Goal: Information Seeking & Learning: Learn about a topic

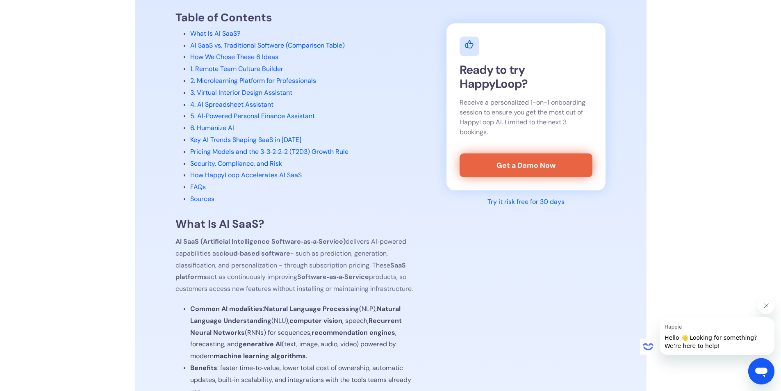
scroll to position [369, 0]
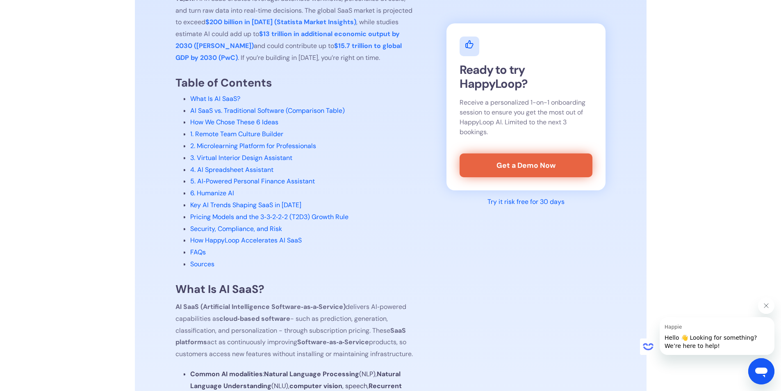
click at [240, 124] on link "How We Chose These 6 Ideas" at bounding box center [234, 122] width 88 height 9
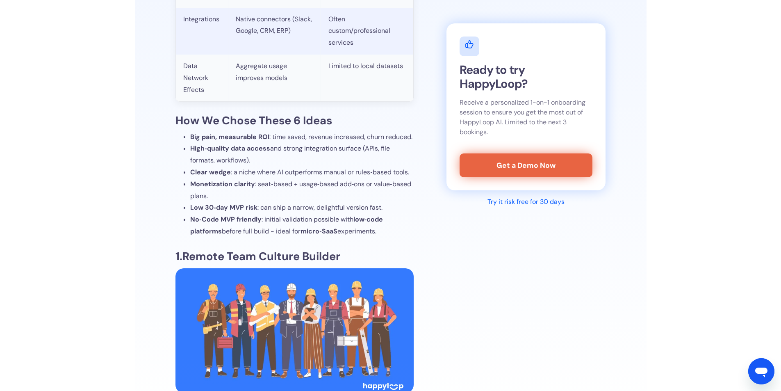
scroll to position [1195, 0]
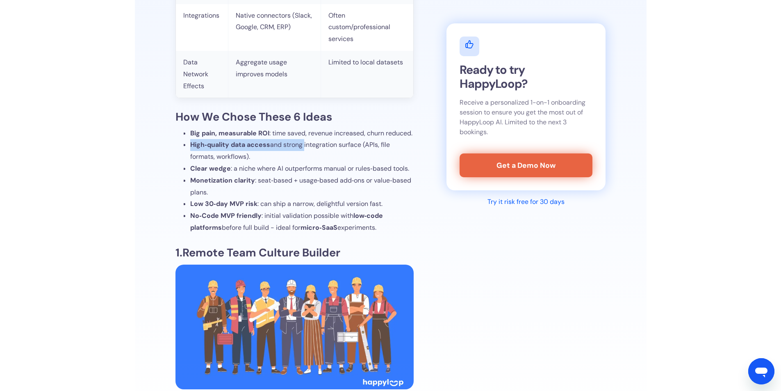
drag, startPoint x: 208, startPoint y: 158, endPoint x: 304, endPoint y: 161, distance: 96.4
click at [304, 161] on li "High‑quality data access and strong integration surface (APIs, file formats, wo…" at bounding box center [301, 151] width 223 height 24
click at [304, 162] on li "High‑quality data access and strong integration surface (APIs, file formats, wo…" at bounding box center [301, 151] width 223 height 24
click at [260, 163] on li "High‑quality data access and strong integration surface (APIs, file formats, wo…" at bounding box center [301, 151] width 223 height 24
drag, startPoint x: 229, startPoint y: 167, endPoint x: 201, endPoint y: 161, distance: 28.5
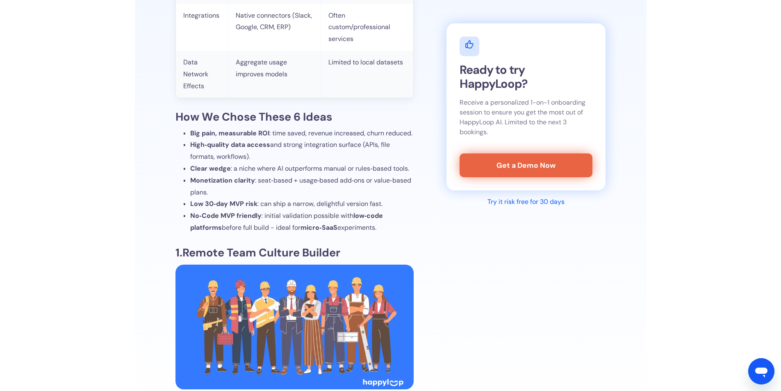
click at [201, 161] on li "High‑quality data access and strong integration surface (APIs, file formats, wo…" at bounding box center [301, 151] width 223 height 24
click at [217, 173] on strong "Clear wedge" at bounding box center [210, 168] width 41 height 9
click at [220, 184] on strong "Monetization clarity" at bounding box center [222, 180] width 65 height 9
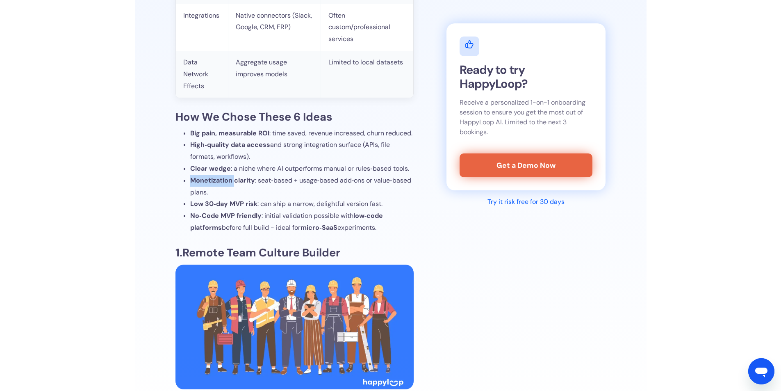
click at [220, 184] on strong "Monetization clarity" at bounding box center [222, 180] width 65 height 9
click at [221, 208] on strong "Low 30‑day MVP risk" at bounding box center [223, 203] width 67 height 9
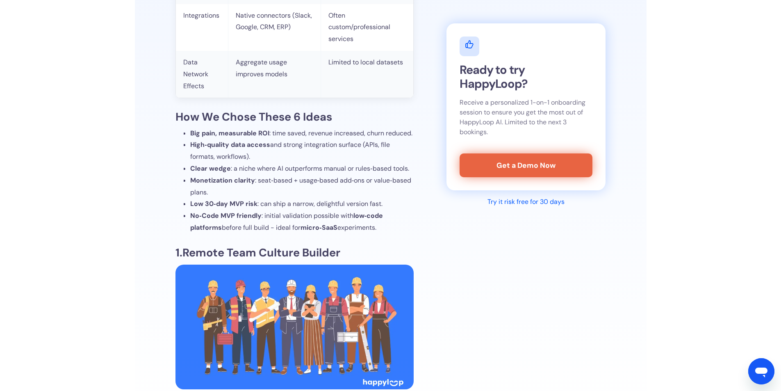
click at [242, 220] on strong "No‑Code MVP friendly" at bounding box center [225, 215] width 71 height 9
click at [190, 210] on li "Low 30‑day MVP risk : can ship a narrow, delightful version fast." at bounding box center [301, 204] width 223 height 12
drag, startPoint x: 186, startPoint y: 211, endPoint x: 382, endPoint y: 214, distance: 195.1
click at [382, 214] on ul "Big pain, measurable ROI : time saved, revenue increased, churn reduced. High‑q…" at bounding box center [299, 180] width 230 height 106
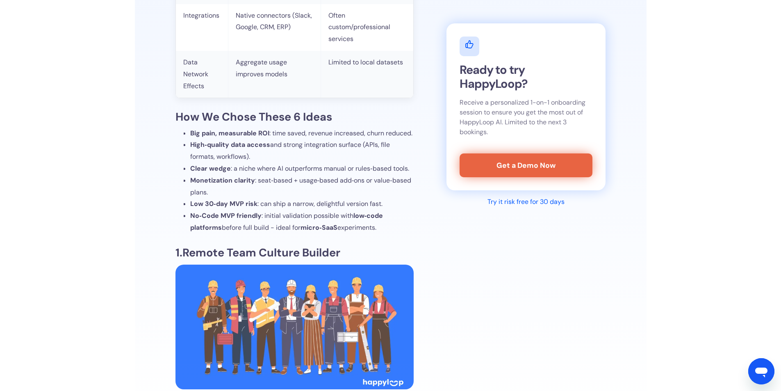
click at [383, 210] on li "Low 30‑day MVP risk : can ship a narrow, delightful version fast." at bounding box center [301, 204] width 223 height 12
drag, startPoint x: 380, startPoint y: 214, endPoint x: 184, endPoint y: 217, distance: 195.9
click at [190, 210] on li "Low 30‑day MVP risk : can ship a narrow, delightful version fast." at bounding box center [301, 204] width 223 height 12
drag, startPoint x: 191, startPoint y: 227, endPoint x: 256, endPoint y: 230, distance: 64.8
click at [256, 220] on strong "No‑Code MVP friendly" at bounding box center [225, 215] width 71 height 9
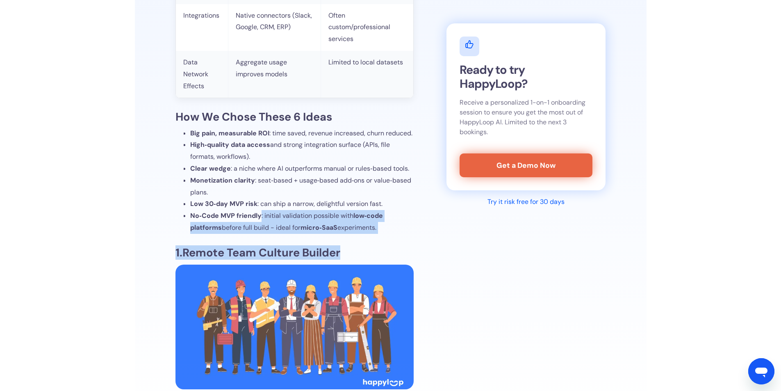
drag, startPoint x: 265, startPoint y: 228, endPoint x: 379, endPoint y: 248, distance: 115.7
click at [380, 234] on li "No‑Code MVP friendly : initial validation possible with low‑code platforms befo…" at bounding box center [301, 222] width 223 height 24
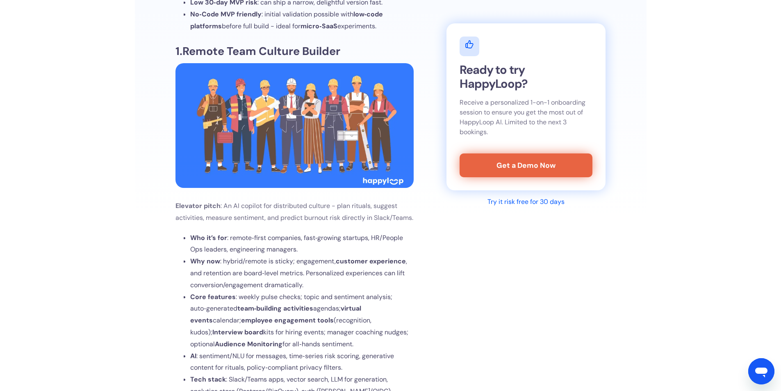
scroll to position [1400, 0]
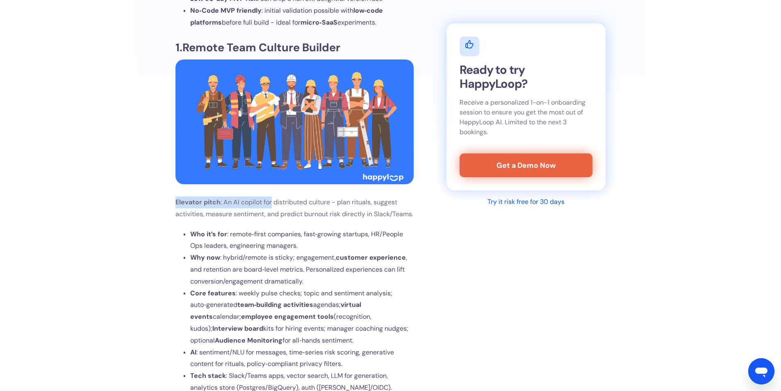
drag, startPoint x: 217, startPoint y: 216, endPoint x: 290, endPoint y: 221, distance: 73.5
click at [286, 218] on span "Elevator pitch : An AI copilot for distributed culture - plan rituals, suggest …" at bounding box center [294, 208] width 238 height 20
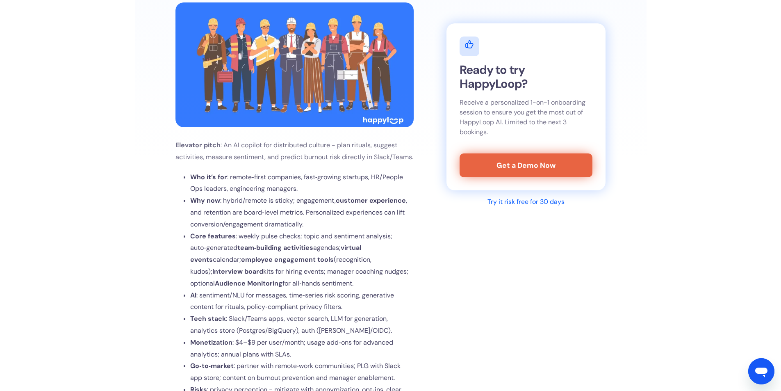
scroll to position [1482, 0]
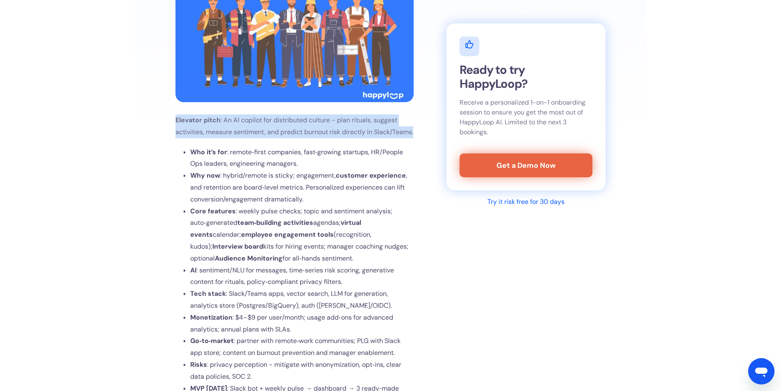
drag, startPoint x: 228, startPoint y: 160, endPoint x: 162, endPoint y: 131, distance: 72.0
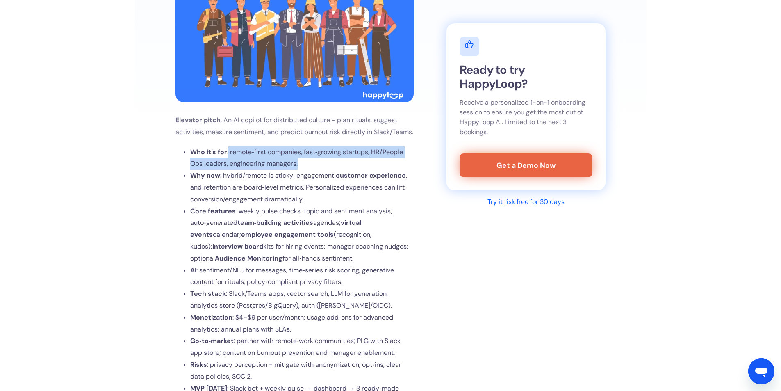
drag, startPoint x: 260, startPoint y: 179, endPoint x: 313, endPoint y: 184, distance: 52.7
click at [313, 170] on li "Who it’s for : remote‑first companies, fast‑growing startups, HR/People Ops lea…" at bounding box center [301, 158] width 223 height 24
click at [305, 170] on li "Who it’s for : remote‑first companies, fast‑growing startups, HR/People Ops lea…" at bounding box center [301, 158] width 223 height 24
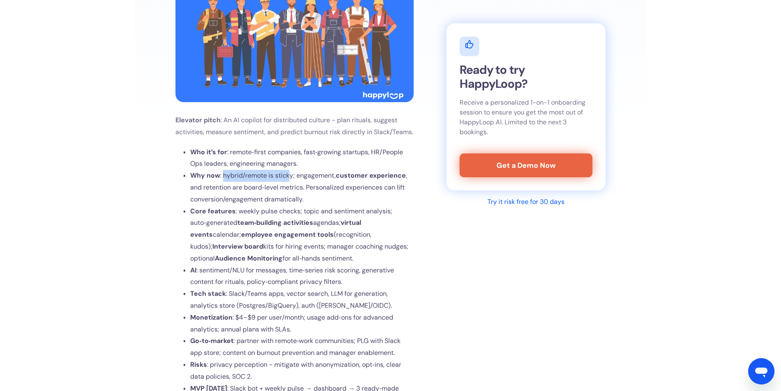
drag, startPoint x: 223, startPoint y: 198, endPoint x: 291, endPoint y: 198, distance: 68.0
click at [291, 198] on span ": hybrid/remote is sticky; engagement, customer experience , and retention are …" at bounding box center [298, 187] width 217 height 32
drag, startPoint x: 270, startPoint y: 232, endPoint x: 298, endPoint y: 233, distance: 28.3
click at [298, 233] on span ": weekly pulse checks; topic and sentiment analysis; auto‑generated team‑buildi…" at bounding box center [299, 235] width 218 height 56
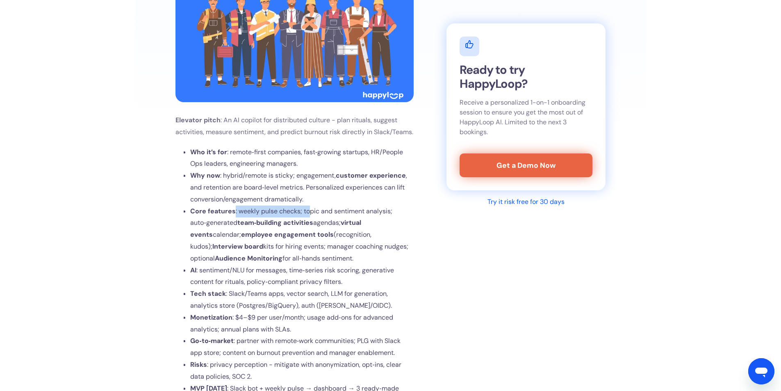
drag, startPoint x: 233, startPoint y: 234, endPoint x: 310, endPoint y: 239, distance: 76.8
click at [310, 239] on li "Core features : weekly pulse checks; topic and sentiment analysis; auto‑generat…" at bounding box center [301, 234] width 223 height 59
click at [313, 238] on span ": weekly pulse checks; topic and sentiment analysis; auto‑generated team‑buildi…" at bounding box center [299, 235] width 218 height 56
drag, startPoint x: 298, startPoint y: 236, endPoint x: 390, endPoint y: 238, distance: 92.6
click at [390, 238] on span ": weekly pulse checks; topic and sentiment analysis; auto‑generated team‑buildi…" at bounding box center [299, 235] width 218 height 56
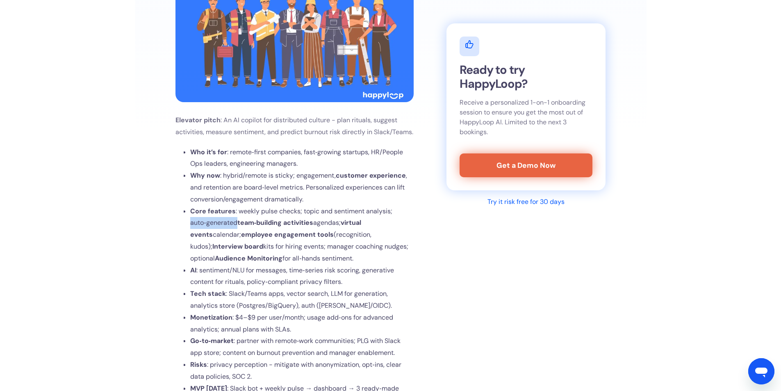
drag, startPoint x: 185, startPoint y: 247, endPoint x: 237, endPoint y: 250, distance: 52.6
click at [237, 250] on ul "Who it’s for : remote‑first companies, fast‑growing startups, HR/People Ops lea…" at bounding box center [299, 276] width 230 height 260
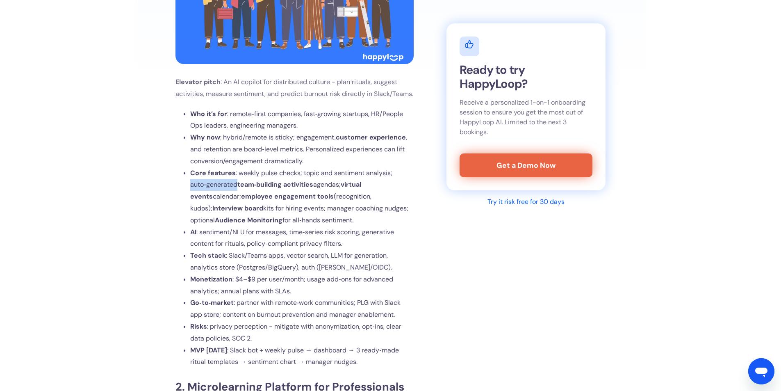
scroll to position [1523, 0]
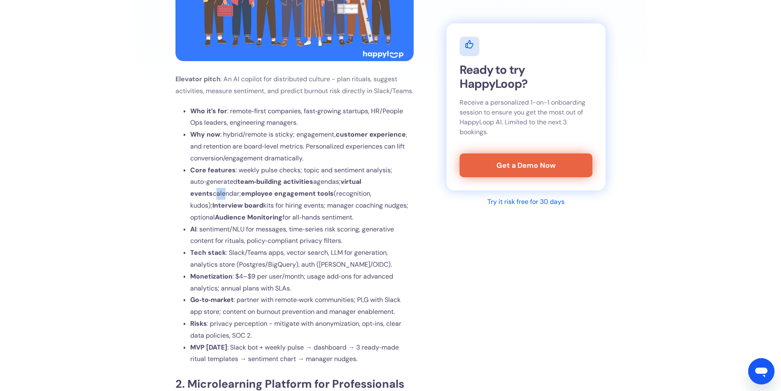
drag, startPoint x: 187, startPoint y: 221, endPoint x: 211, endPoint y: 223, distance: 24.2
click at [201, 222] on ul "Who it’s for : remote‑first companies, fast‑growing startups, HR/People Ops lea…" at bounding box center [299, 235] width 230 height 260
drag, startPoint x: 262, startPoint y: 224, endPoint x: 291, endPoint y: 224, distance: 28.7
click at [284, 223] on li "Core features : weekly pulse checks; topic and sentiment analysis; auto‑generat…" at bounding box center [301, 193] width 223 height 59
click at [290, 222] on li "Core features : weekly pulse checks; topic and sentiment analysis; auto‑generat…" at bounding box center [301, 193] width 223 height 59
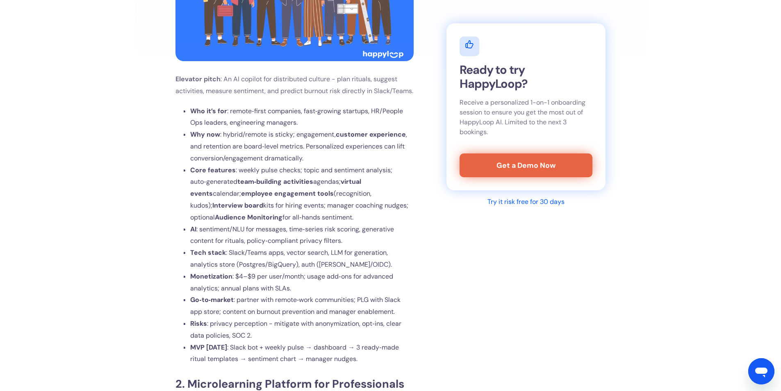
click at [289, 221] on span ": weekly pulse checks; topic and sentiment analysis; auto‑generated team‑buildi…" at bounding box center [299, 194] width 218 height 56
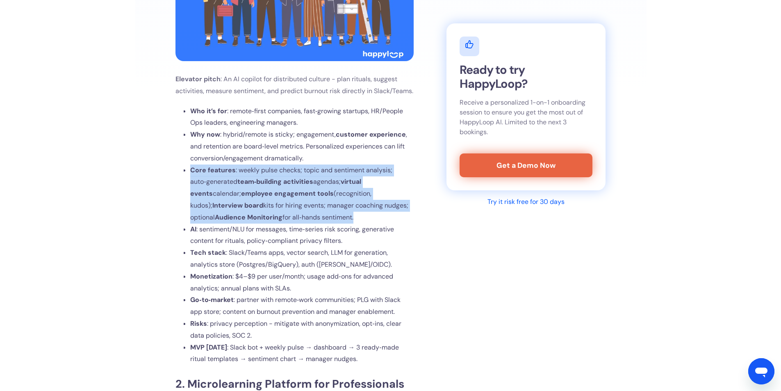
click at [289, 221] on span ": weekly pulse checks; topic and sentiment analysis; auto‑generated team‑buildi…" at bounding box center [299, 194] width 218 height 56
click at [280, 221] on span ": weekly pulse checks; topic and sentiment analysis; auto‑generated team‑buildi…" at bounding box center [299, 194] width 218 height 56
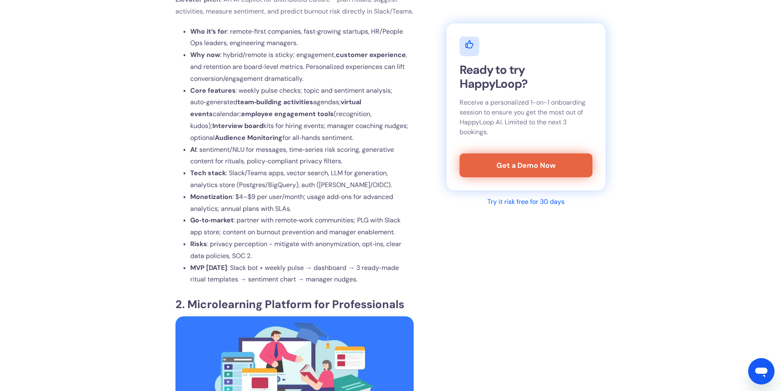
scroll to position [1605, 0]
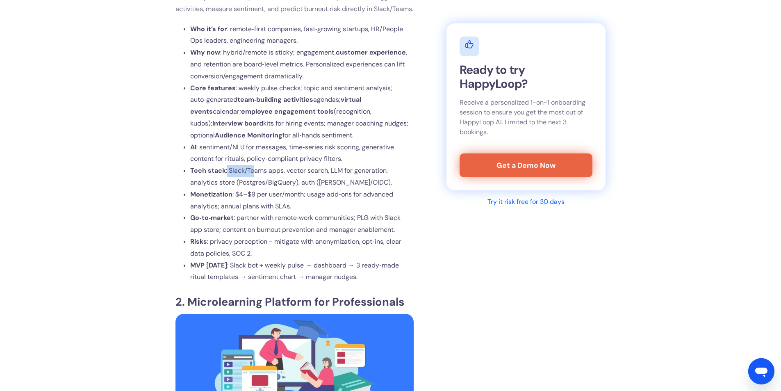
drag, startPoint x: 254, startPoint y: 194, endPoint x: 261, endPoint y: 195, distance: 7.4
click at [255, 186] on span ": Slack/Teams apps, vector search, LLM for generation, analytics store (Postgre…" at bounding box center [291, 176] width 202 height 20
click at [261, 186] on span ": Slack/Teams apps, vector search, LLM for generation, analytics store (Postgre…" at bounding box center [291, 176] width 202 height 20
click at [299, 186] on span ": Slack/Teams apps, vector search, LLM for generation, analytics store (Postgre…" at bounding box center [291, 176] width 202 height 20
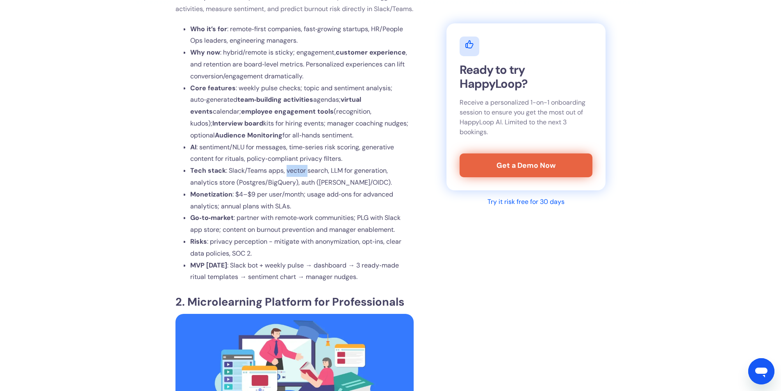
click at [299, 186] on span ": Slack/Teams apps, vector search, LLM for generation, analytics store (Postgre…" at bounding box center [291, 176] width 202 height 20
click at [325, 186] on span ": Slack/Teams apps, vector search, LLM for generation, analytics store (Postgre…" at bounding box center [291, 176] width 202 height 20
drag, startPoint x: 251, startPoint y: 209, endPoint x: 418, endPoint y: 213, distance: 167.3
click at [333, 189] on li "Tech stack : Slack/Teams apps, vector search, LLM for generation, analytics sto…" at bounding box center [301, 177] width 223 height 24
click at [384, 189] on li "Tech stack : Slack/Teams apps, vector search, LLM for generation, analytics sto…" at bounding box center [301, 177] width 223 height 24
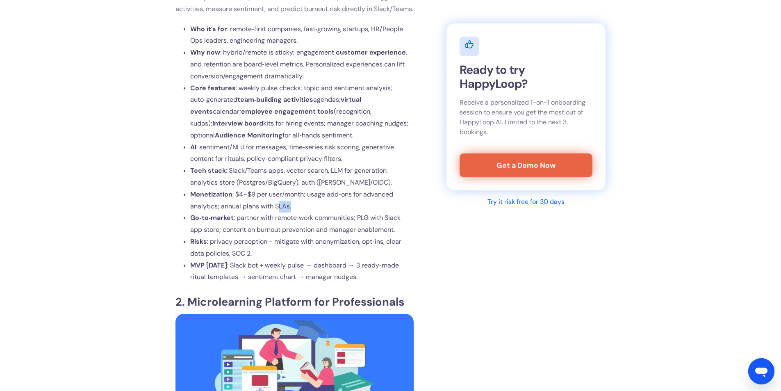
drag, startPoint x: 292, startPoint y: 229, endPoint x: 254, endPoint y: 223, distance: 38.5
click at [277, 212] on li "Monetization : $4–$9 per user/month; usage add‑ons for advanced analytics; annu…" at bounding box center [301, 201] width 223 height 24
click at [254, 210] on span ": $4–$9 per user/month; usage add‑ons for advanced analytics; annual plans with…" at bounding box center [291, 200] width 202 height 20
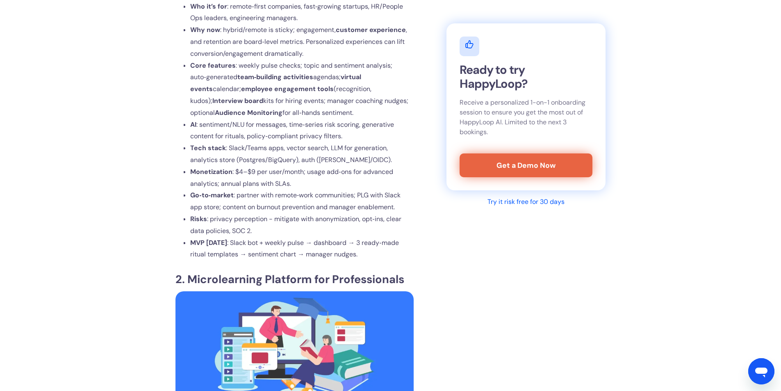
scroll to position [1646, 0]
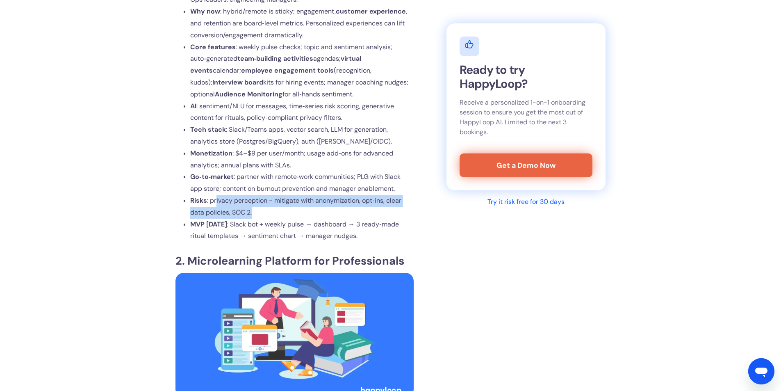
drag, startPoint x: 258, startPoint y: 234, endPoint x: 216, endPoint y: 227, distance: 42.4
click at [216, 218] on li "Risks : privacy perception - mitigate with anonymization, opt‑ins, clear data p…" at bounding box center [301, 207] width 223 height 24
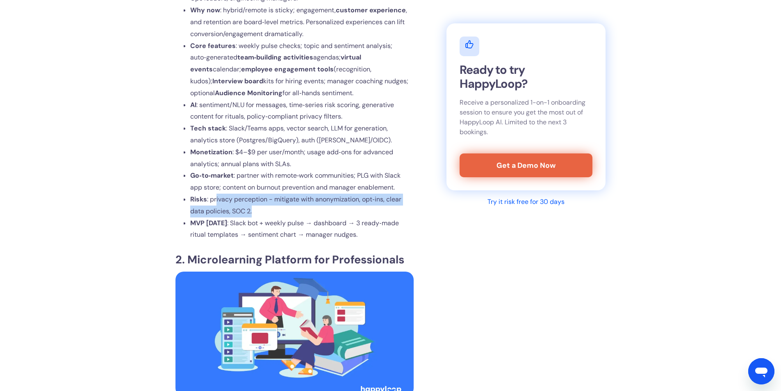
scroll to position [1892, 0]
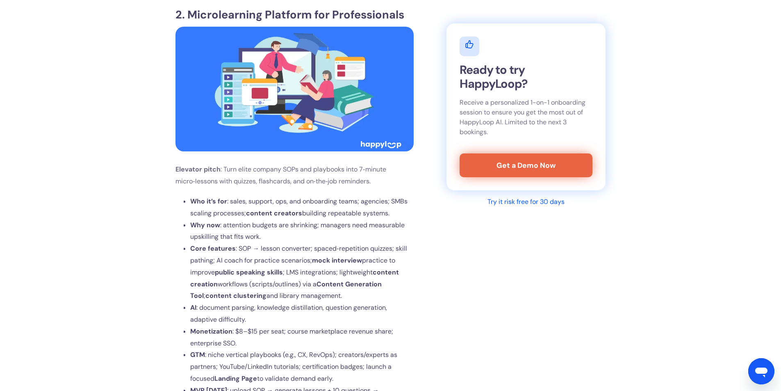
click at [214, 205] on strong "Who it’s for" at bounding box center [208, 201] width 37 height 9
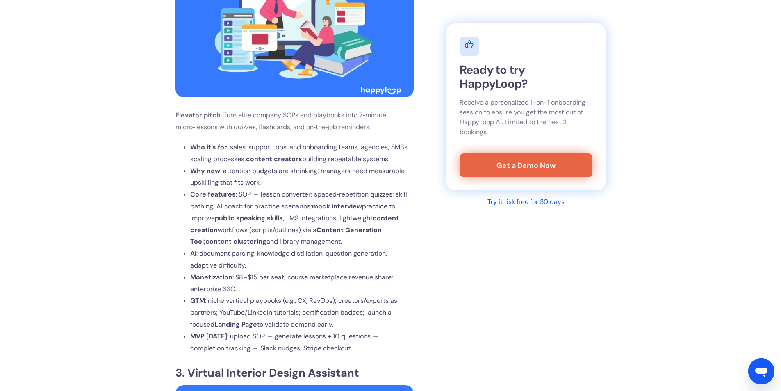
scroll to position [1974, 0]
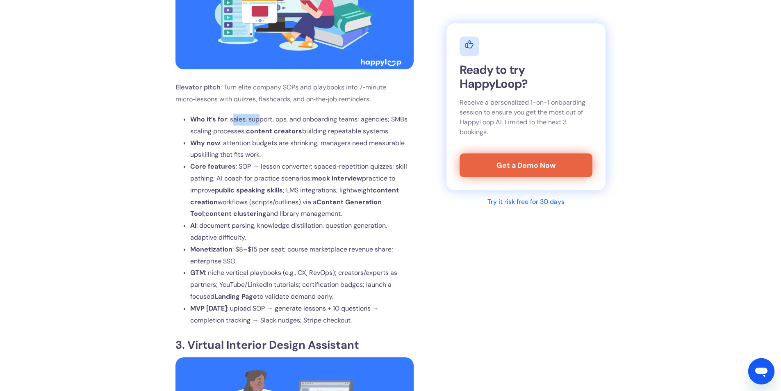
drag, startPoint x: 237, startPoint y: 142, endPoint x: 264, endPoint y: 143, distance: 26.2
click at [261, 135] on span ": sales, support, ops, and onboarding teams; agencies; SMBs scaling processes; …" at bounding box center [298, 125] width 217 height 20
click at [264, 135] on span ": sales, support, ops, and onboarding teams; agencies; SMBs scaling processes; …" at bounding box center [298, 125] width 217 height 20
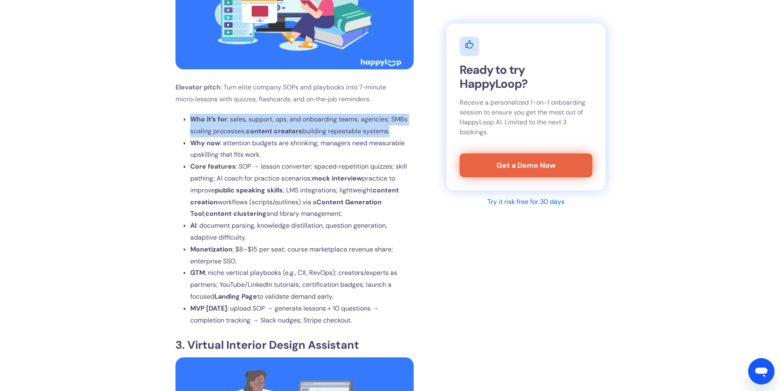
click at [264, 135] on span ": sales, support, ops, and onboarding teams; agencies; SMBs scaling processes; …" at bounding box center [298, 125] width 217 height 20
click at [262, 135] on b "content creators" at bounding box center [274, 131] width 56 height 9
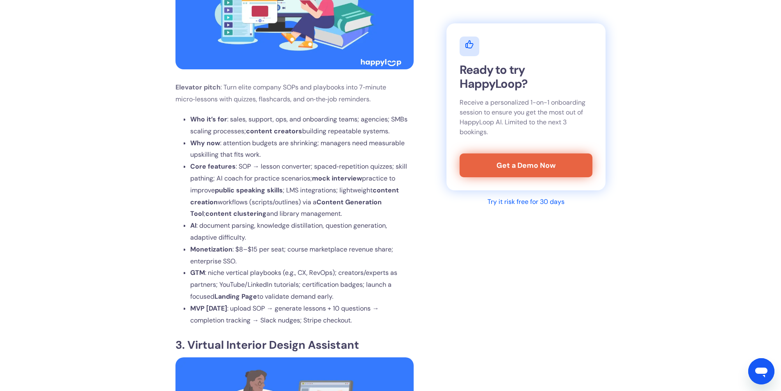
click at [241, 159] on span ": attention budgets are shrinking; managers need measurable upskilling that fit…" at bounding box center [297, 149] width 214 height 20
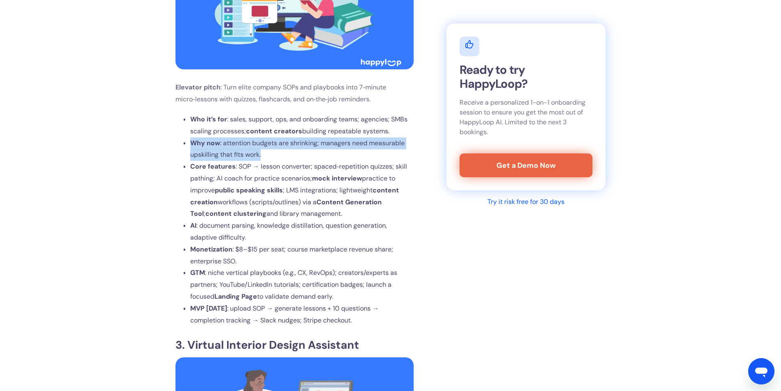
click at [241, 159] on span ": attention budgets are shrinking; managers need measurable upskilling that fit…" at bounding box center [297, 149] width 214 height 20
click at [253, 159] on span ": attention budgets are shrinking; managers need measurable upskilling that fit…" at bounding box center [297, 149] width 214 height 20
drag, startPoint x: 263, startPoint y: 180, endPoint x: 173, endPoint y: 170, distance: 91.2
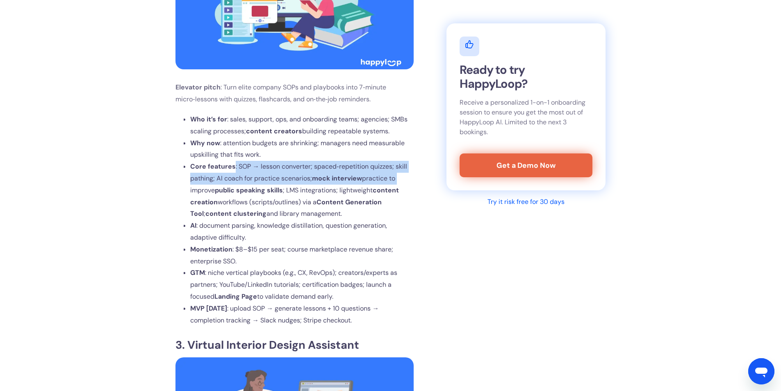
drag, startPoint x: 234, startPoint y: 190, endPoint x: 419, endPoint y: 206, distance: 186.0
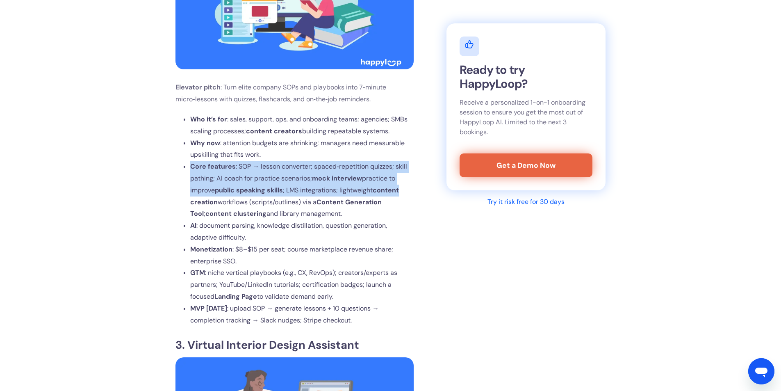
drag, startPoint x: 405, startPoint y: 215, endPoint x: 180, endPoint y: 189, distance: 226.5
drag, startPoint x: 289, startPoint y: 214, endPoint x: 345, endPoint y: 238, distance: 60.8
click at [345, 220] on li "Core features : SOP → lesson converter; spaced‑repetition quizzes; skill pathin…" at bounding box center [301, 190] width 223 height 59
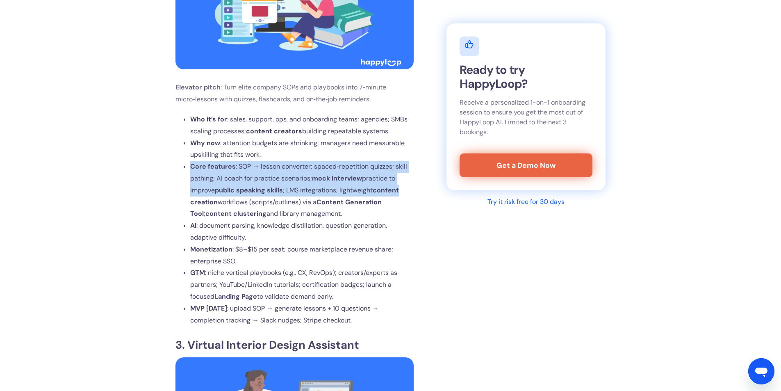
click at [345, 220] on li "Core features : SOP → lesson converter; spaced‑repetition quizzes; skill pathin…" at bounding box center [301, 190] width 223 height 59
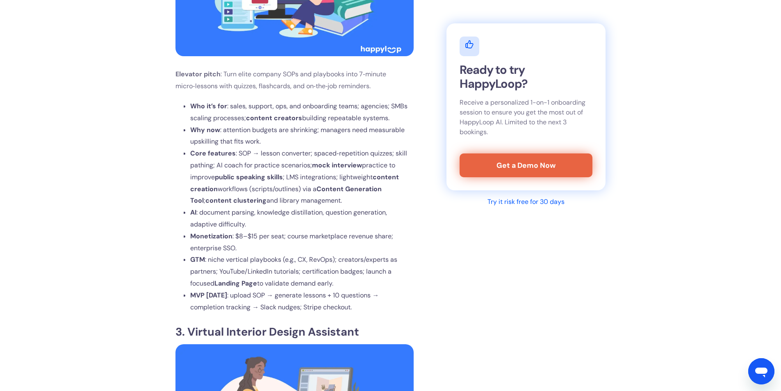
scroll to position [2014, 0]
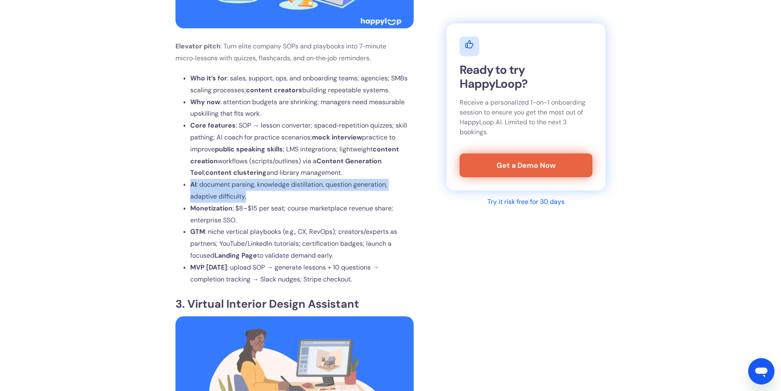
drag, startPoint x: 209, startPoint y: 216, endPoint x: 185, endPoint y: 211, distance: 24.5
click at [190, 202] on li "AI : document parsing, knowledge distillation, question generation, adaptive di…" at bounding box center [301, 191] width 223 height 24
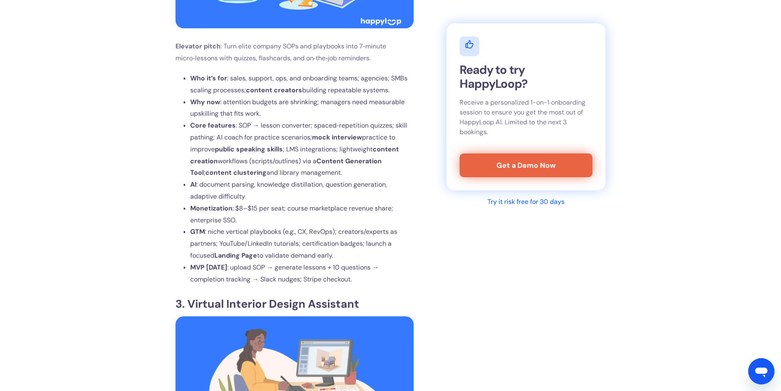
click at [190, 202] on li "AI : document parsing, knowledge distillation, question generation, adaptive di…" at bounding box center [301, 191] width 223 height 24
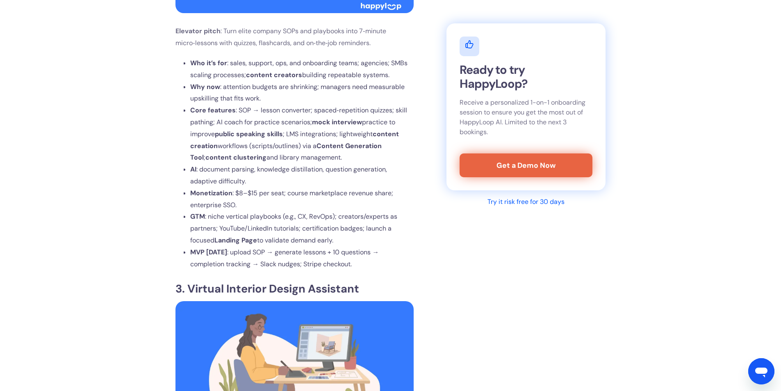
scroll to position [2055, 0]
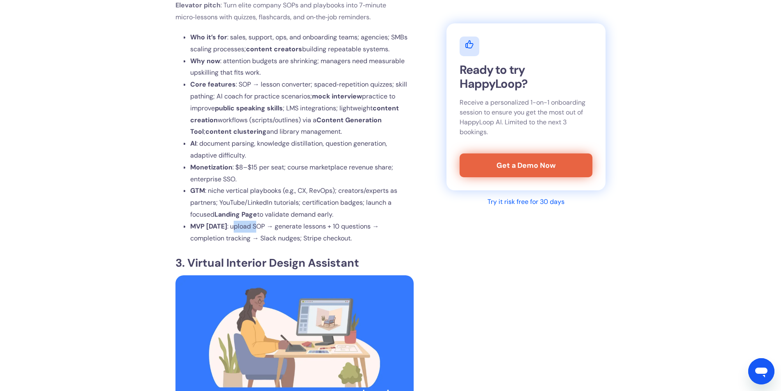
drag, startPoint x: 246, startPoint y: 250, endPoint x: 271, endPoint y: 254, distance: 24.5
click at [271, 242] on span ": upload SOP → generate lessons + 10 questions → completion tracking → Slack nu…" at bounding box center [284, 232] width 189 height 20
drag, startPoint x: 296, startPoint y: 252, endPoint x: 328, endPoint y: 252, distance: 32.4
click at [323, 242] on span ": upload SOP → generate lessons + 10 questions → completion tracking → Slack nu…" at bounding box center [284, 232] width 189 height 20
drag, startPoint x: 370, startPoint y: 252, endPoint x: 390, endPoint y: 255, distance: 20.2
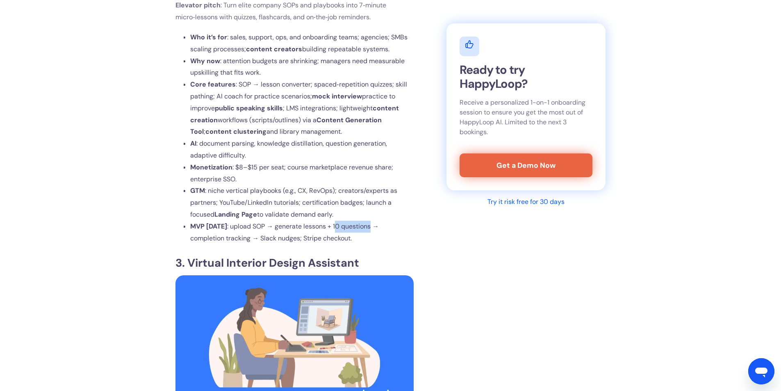
click at [379, 242] on span ": upload SOP → generate lessons + 10 questions → completion tracking → Slack nu…" at bounding box center [284, 232] width 189 height 20
drag, startPoint x: 202, startPoint y: 263, endPoint x: 247, endPoint y: 262, distance: 45.1
click at [236, 242] on span ": upload SOP → generate lessons + 10 questions → completion tracking → Slack nu…" at bounding box center [284, 232] width 189 height 20
drag, startPoint x: 268, startPoint y: 263, endPoint x: 307, endPoint y: 261, distance: 38.6
click at [301, 242] on span ": upload SOP → generate lessons + 10 questions → completion tracking → Slack nu…" at bounding box center [284, 232] width 189 height 20
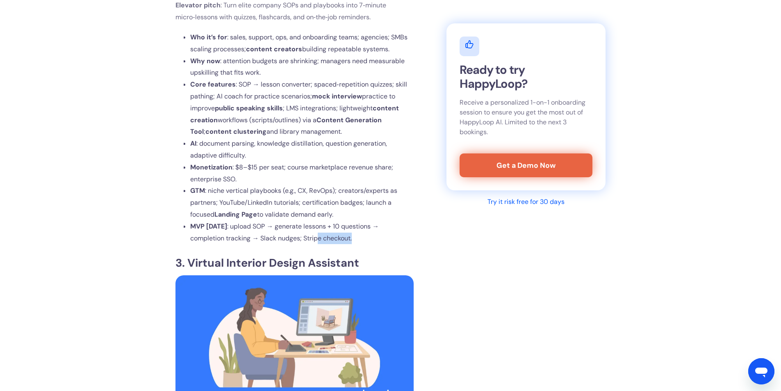
drag, startPoint x: 327, startPoint y: 264, endPoint x: 366, endPoint y: 266, distance: 38.6
click at [361, 244] on li "MVP [DATE] : upload SOP → generate lessons + 10 questions → completion tracking…" at bounding box center [301, 233] width 223 height 24
click at [366, 244] on li "MVP [DATE] : upload SOP → generate lessons + 10 questions → completion tracking…" at bounding box center [301, 233] width 223 height 24
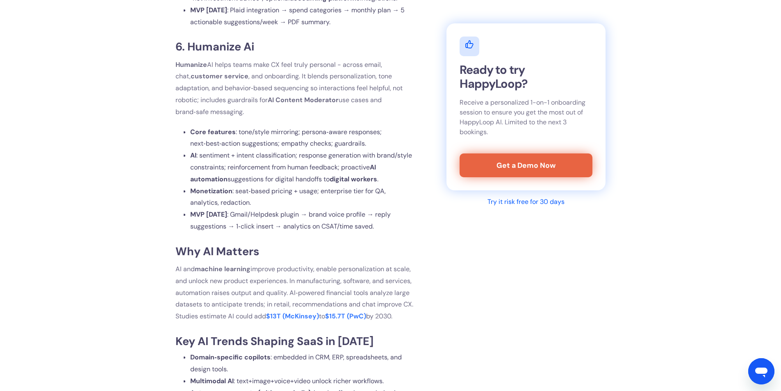
scroll to position [3654, 0]
